Goal: Check status

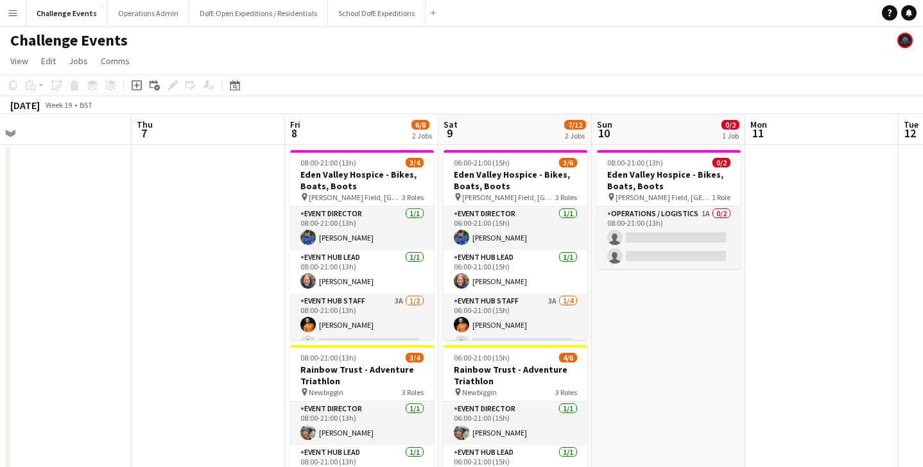
scroll to position [0, 326]
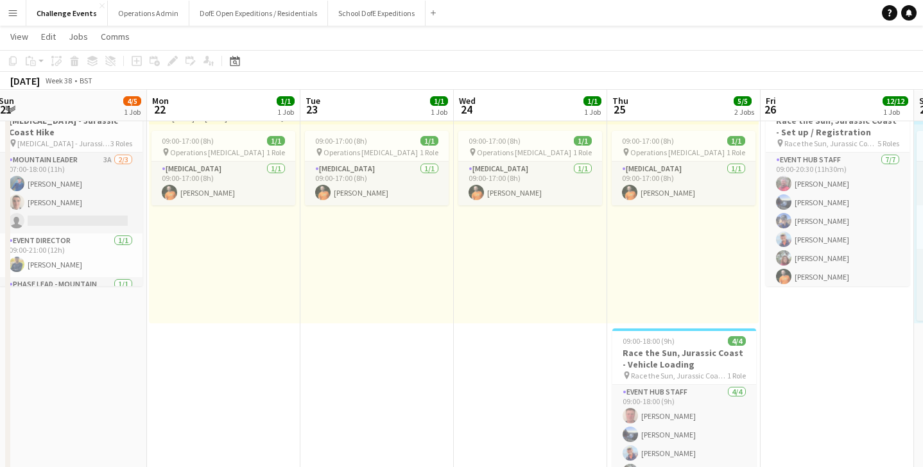
scroll to position [0, 315]
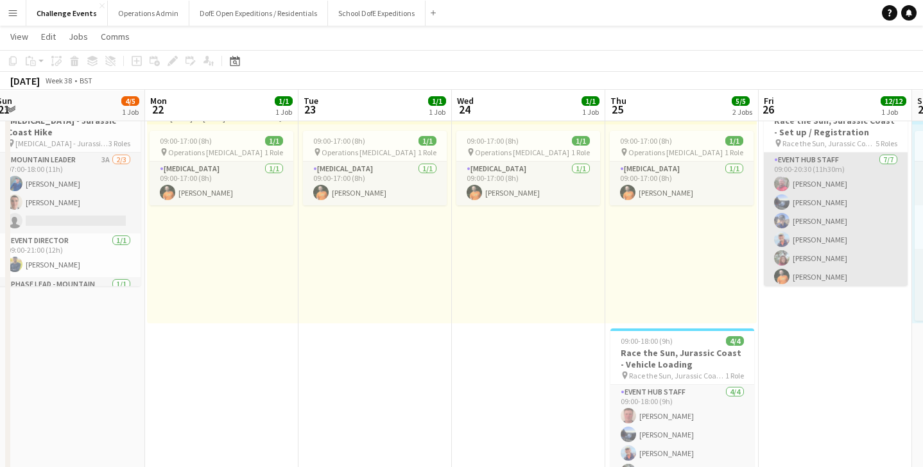
click at [812, 249] on app-card-role "Event Hub Staff [DATE] 09:00-20:30 (11h30m) [PERSON_NAME] [PERSON_NAME] [PERSON…" at bounding box center [836, 230] width 144 height 155
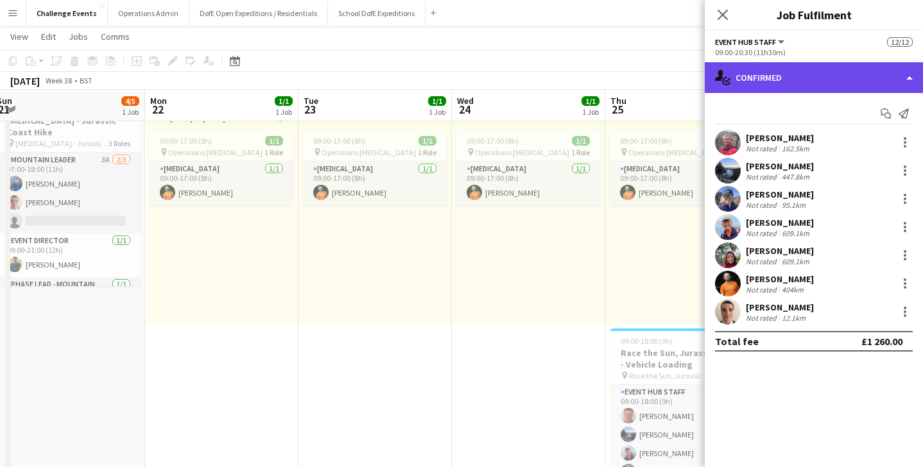
click at [850, 83] on div "single-neutral-actions-check-2 Confirmed" at bounding box center [814, 77] width 218 height 31
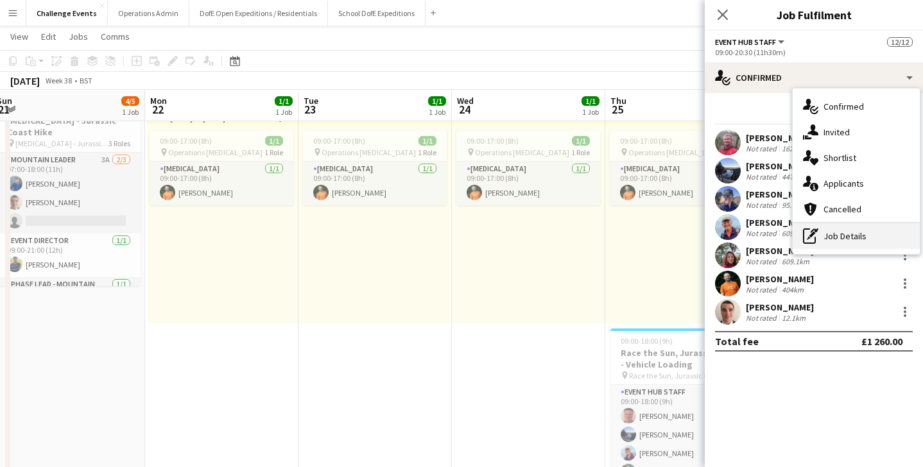
click at [841, 236] on div "pen-write Job Details" at bounding box center [856, 236] width 127 height 26
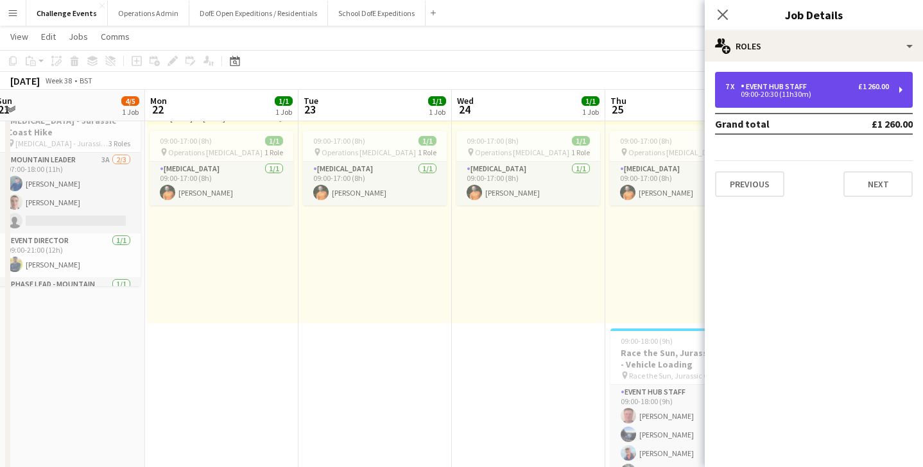
click at [865, 92] on div "09:00-20:30 (11h30m)" at bounding box center [807, 94] width 164 height 6
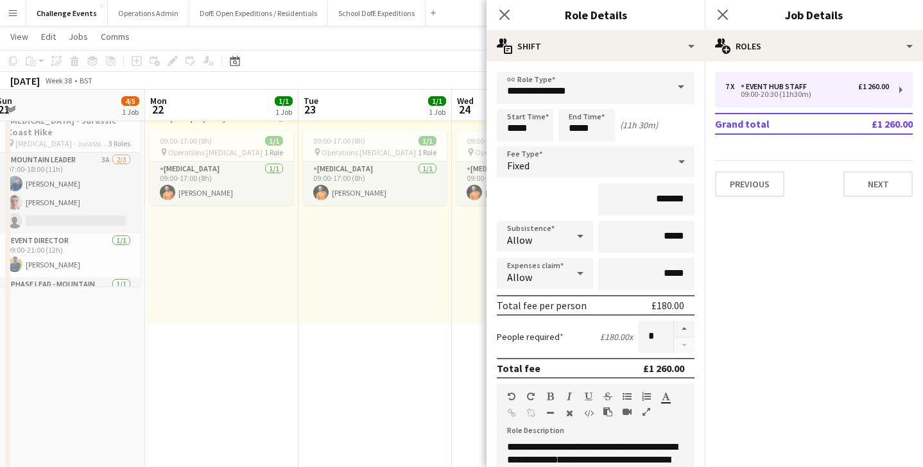
click at [368, 241] on div "09:00-17:00 (8h) 1/1 pin Operations [MEDICAL_DATA] 1 Role [MEDICAL_DATA] [DATE]…" at bounding box center [374, 224] width 153 height 199
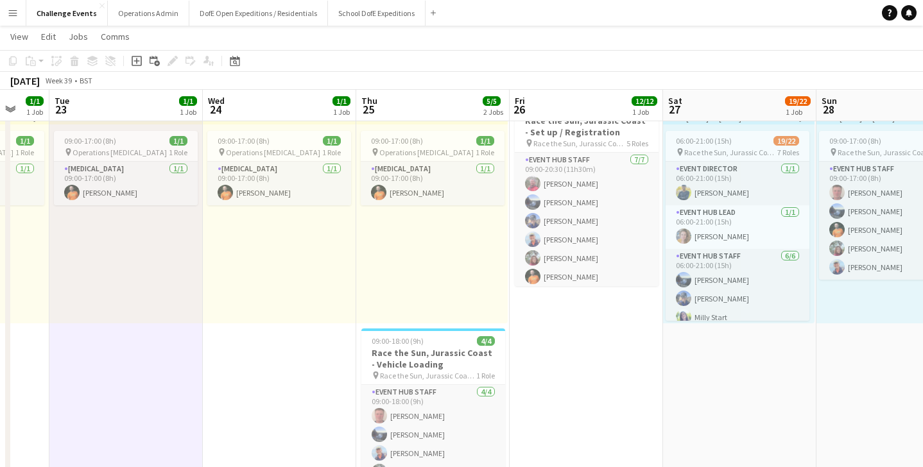
scroll to position [0, 359]
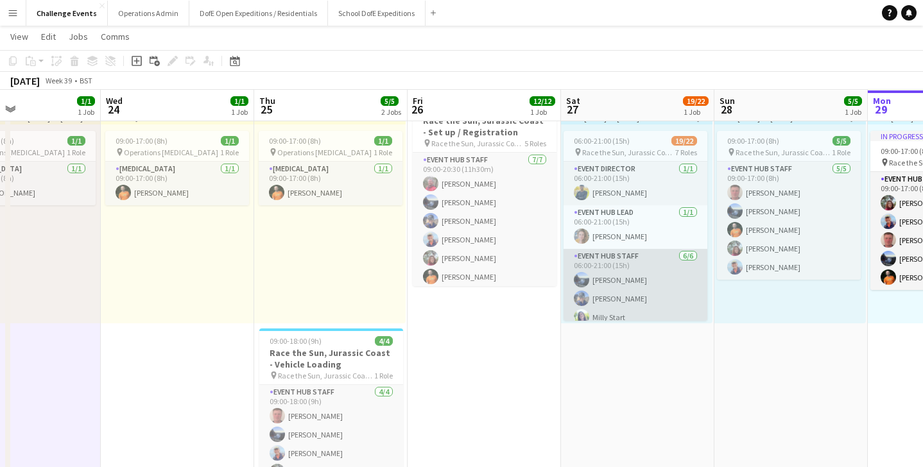
click at [619, 293] on app-card-role "Event Hub Staff [DATE] 06:00-21:00 (15h) [PERSON_NAME] [PERSON_NAME] Milly Star…" at bounding box center [635, 317] width 144 height 137
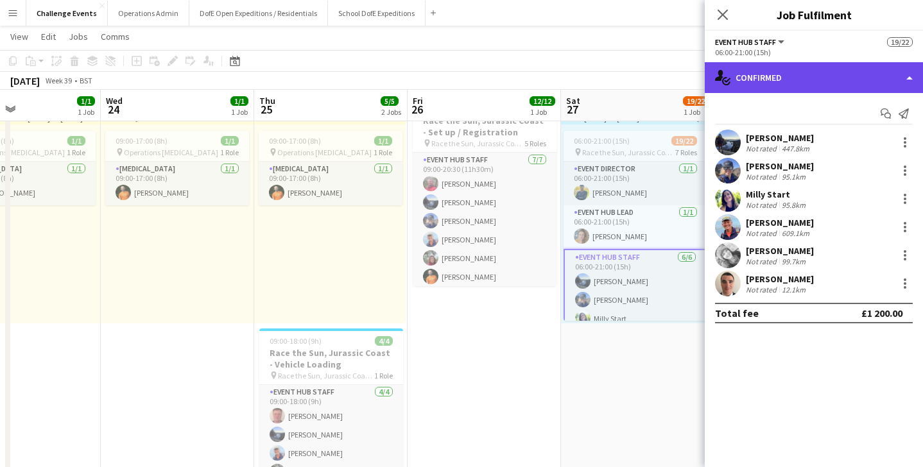
click at [833, 74] on div "single-neutral-actions-check-2 Confirmed" at bounding box center [814, 77] width 218 height 31
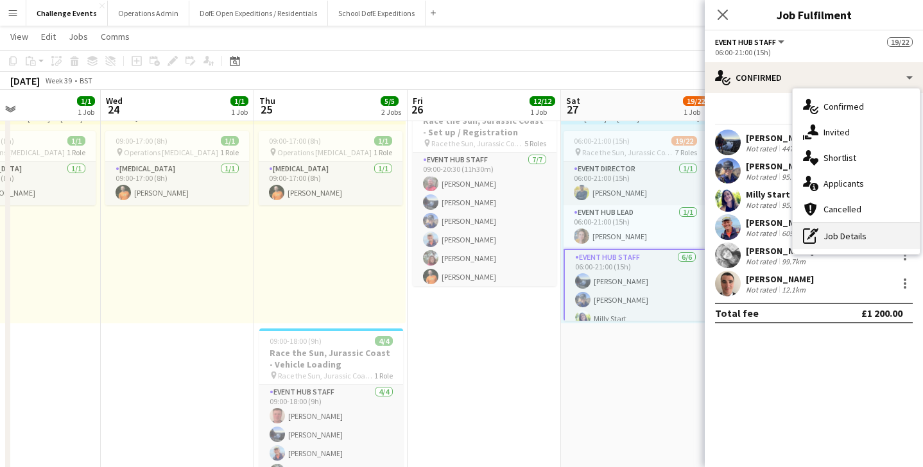
click at [846, 233] on div "pen-write Job Details" at bounding box center [856, 236] width 127 height 26
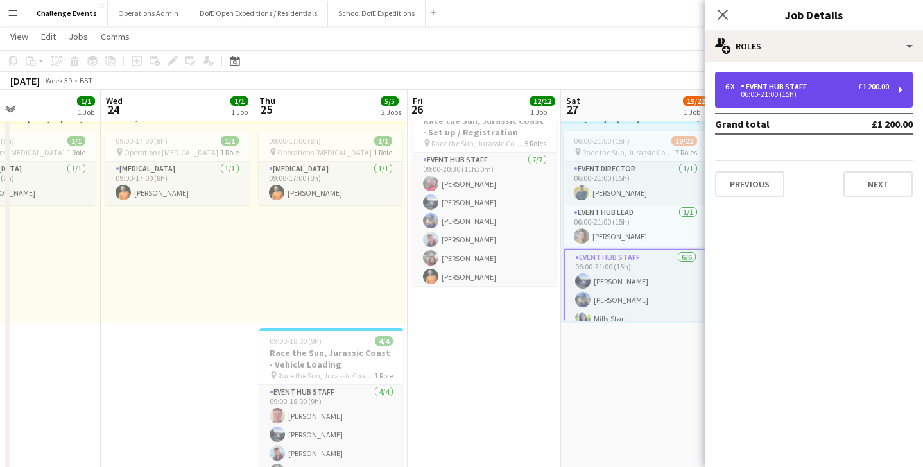
click at [843, 92] on div "06:00-21:00 (15h)" at bounding box center [807, 94] width 164 height 6
